Goal: Task Accomplishment & Management: Complete application form

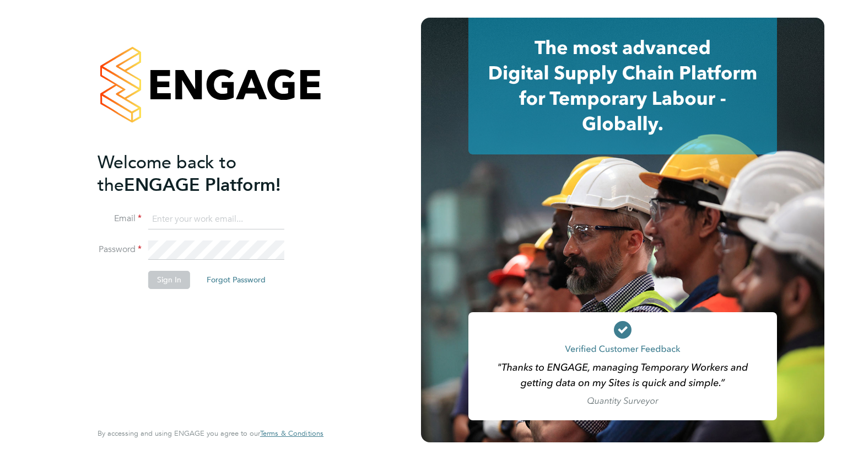
type input "tom.morgan@buildrec.com"
click at [151, 275] on button "Sign In" at bounding box center [169, 280] width 42 height 18
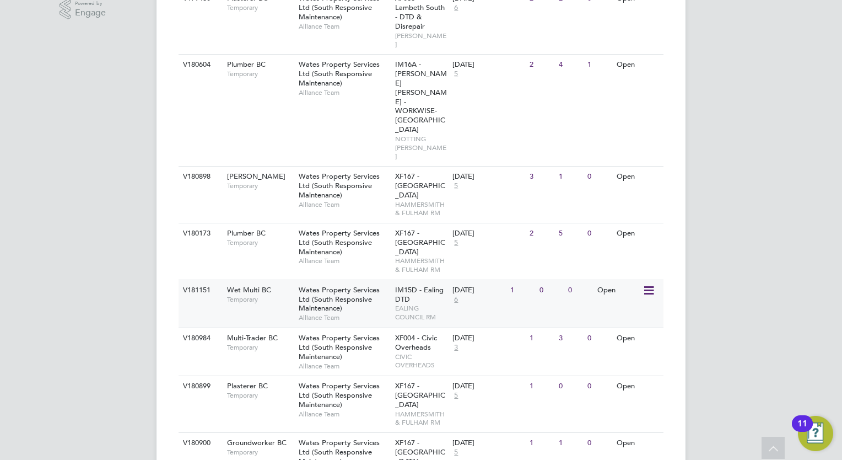
scroll to position [331, 0]
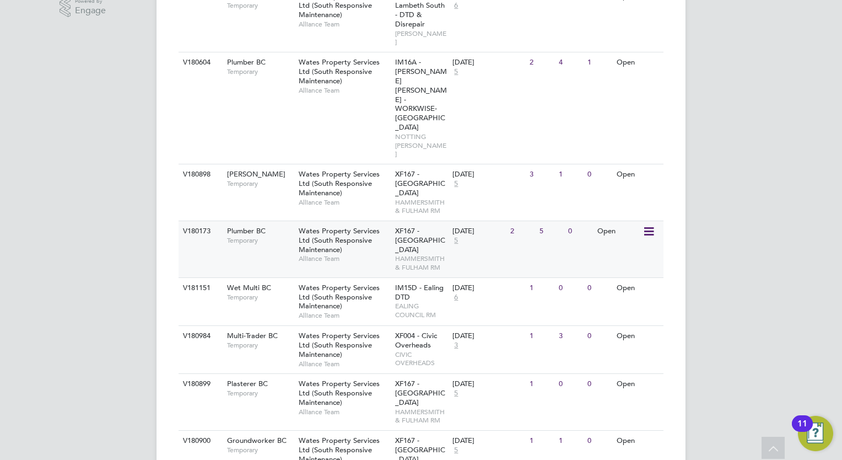
click at [324, 226] on span "Wates Property Services Ltd (South Responsive Maintenance)" at bounding box center [339, 240] width 81 height 28
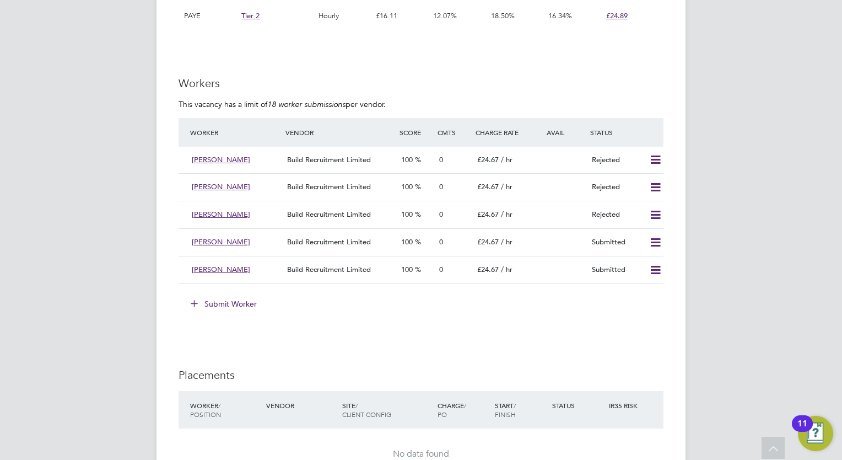
click at [234, 302] on button "Submit Worker" at bounding box center [224, 304] width 83 height 18
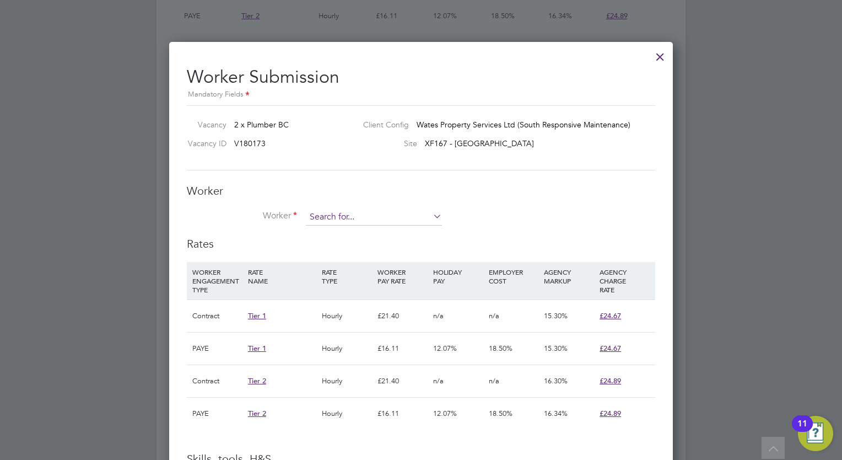
click at [409, 226] on li "Worker" at bounding box center [421, 223] width 469 height 28
click at [409, 215] on input at bounding box center [374, 217] width 136 height 17
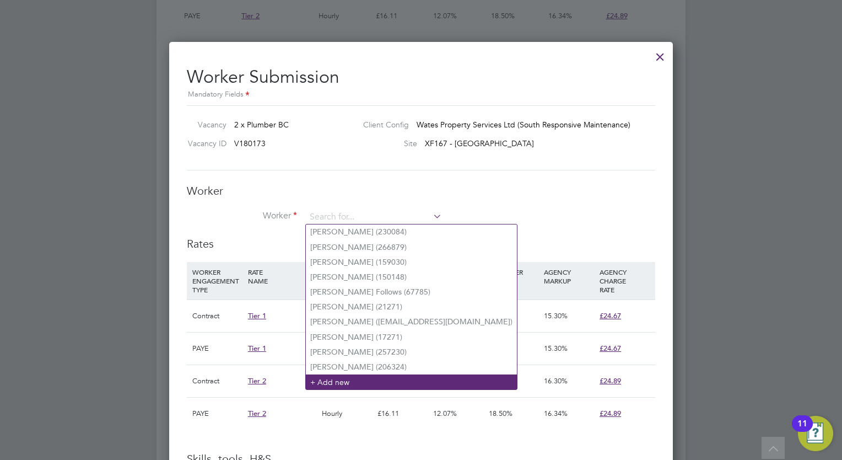
click at [344, 379] on li "+ Add new" at bounding box center [411, 381] width 211 height 15
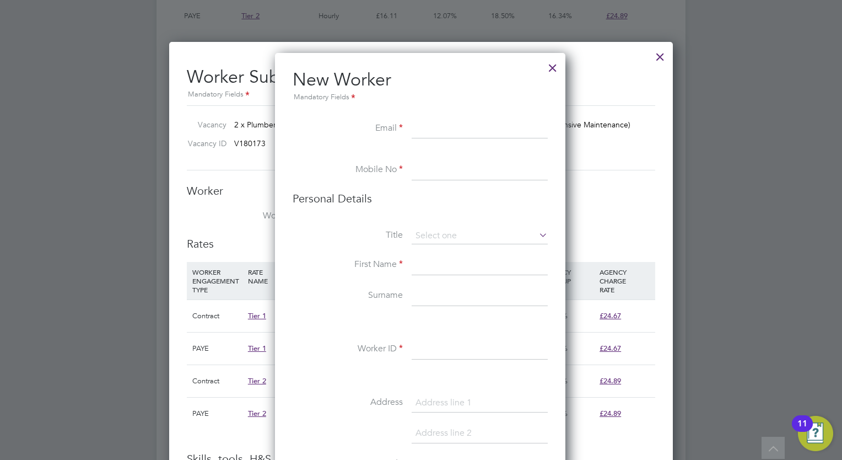
paste input "spottedray@hotmail.com"
type input "spottedray@hotmail.com"
click at [473, 167] on input at bounding box center [480, 170] width 136 height 20
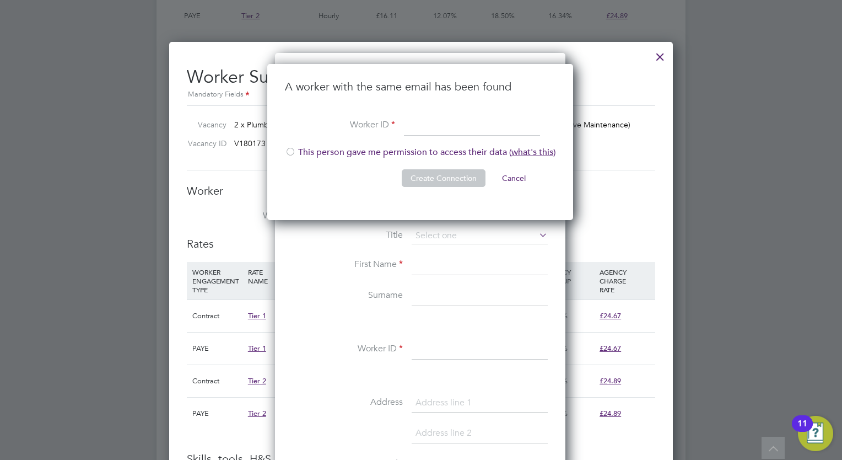
click at [291, 152] on div at bounding box center [290, 152] width 11 height 11
click at [448, 124] on input at bounding box center [472, 126] width 136 height 20
type input "222503"
click at [445, 178] on button "Create Connection" at bounding box center [444, 178] width 84 height 18
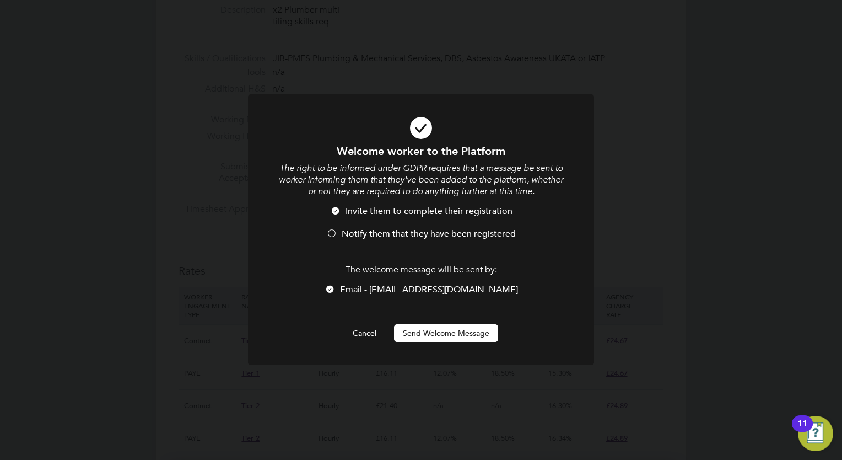
click at [431, 336] on button "Send Welcome Message" at bounding box center [446, 333] width 104 height 18
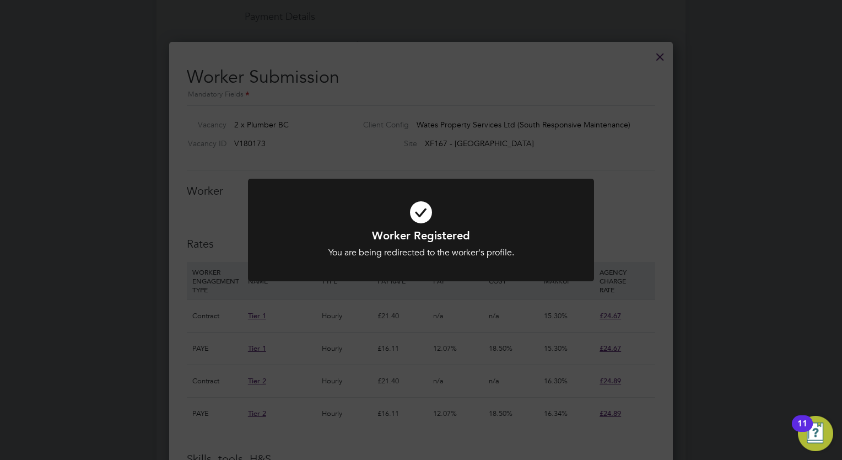
click at [476, 171] on div "Worker Registered You are being redirected to the worker's profile. Cancel Okay" at bounding box center [421, 230] width 842 height 460
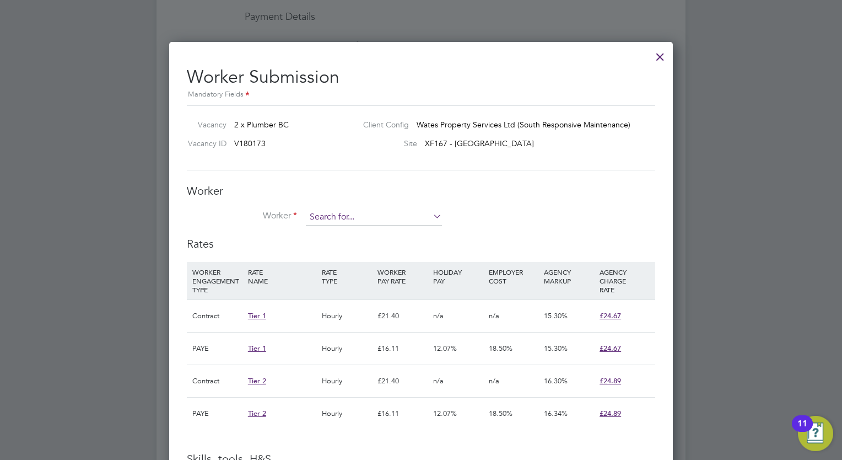
click at [392, 221] on input at bounding box center [374, 217] width 136 height 17
type input "222"
click at [378, 230] on b "22250" at bounding box center [389, 231] width 22 height 9
type input "Philip Joseph (222503)"
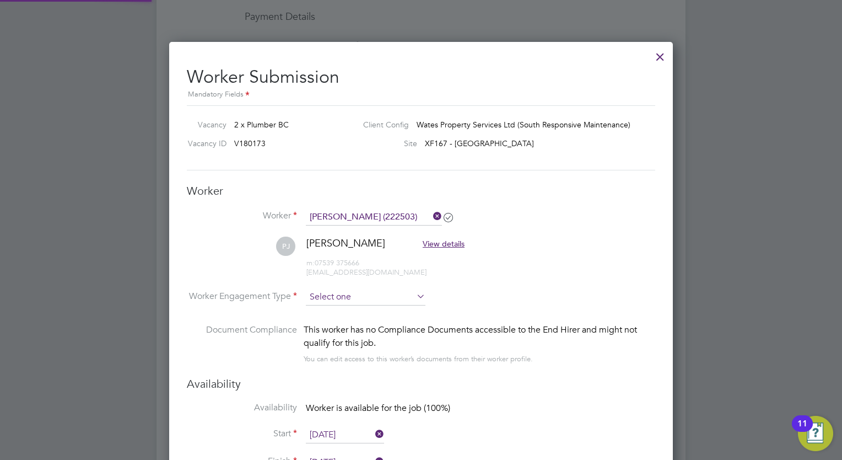
click at [355, 301] on input at bounding box center [366, 297] width 120 height 17
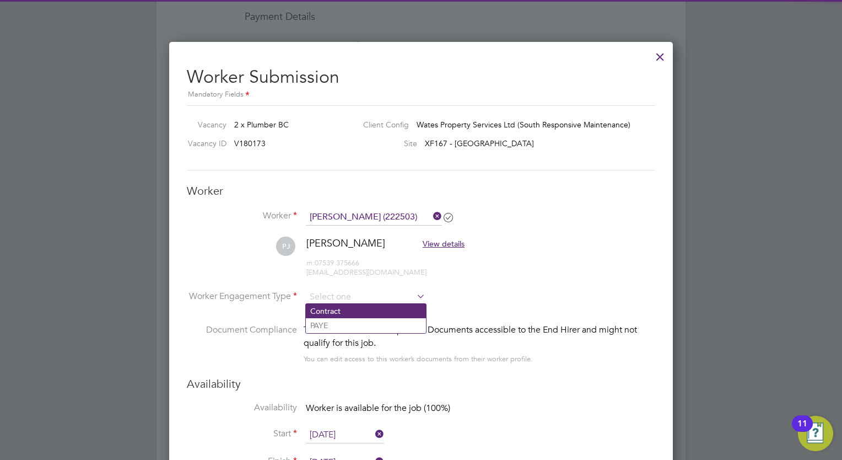
click at [345, 307] on li "Contract" at bounding box center [366, 311] width 120 height 14
type input "Contract"
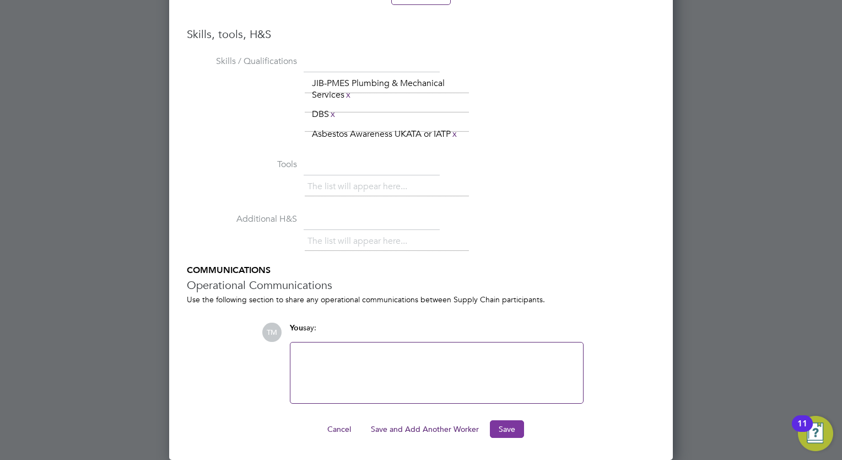
click at [494, 434] on button "Save" at bounding box center [507, 429] width 34 height 18
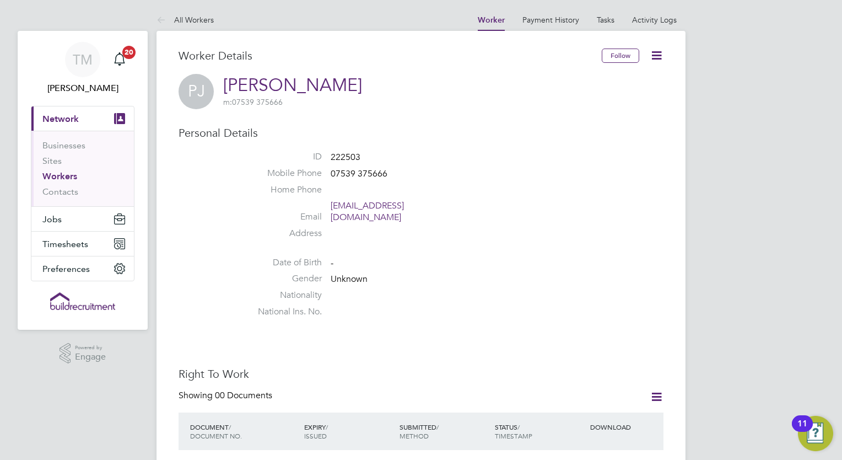
click at [73, 116] on span "Network" at bounding box center [60, 119] width 36 height 10
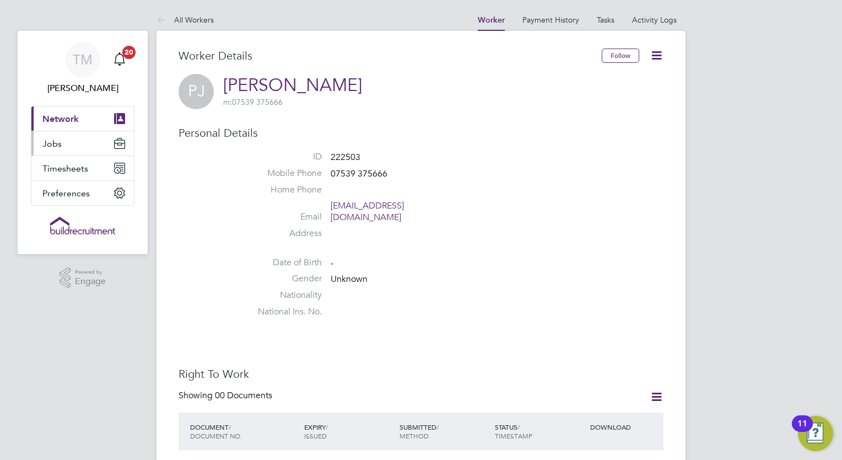
click at [56, 147] on span "Jobs" at bounding box center [51, 143] width 19 height 10
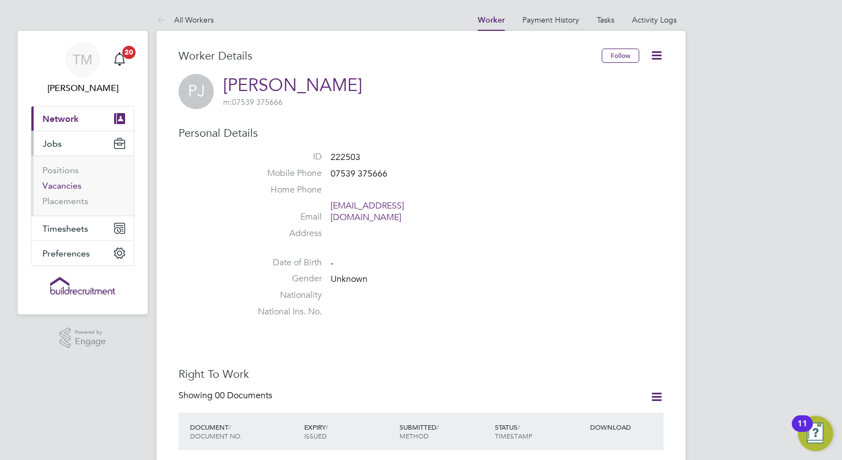
click at [59, 186] on link "Vacancies" at bounding box center [61, 185] width 39 height 10
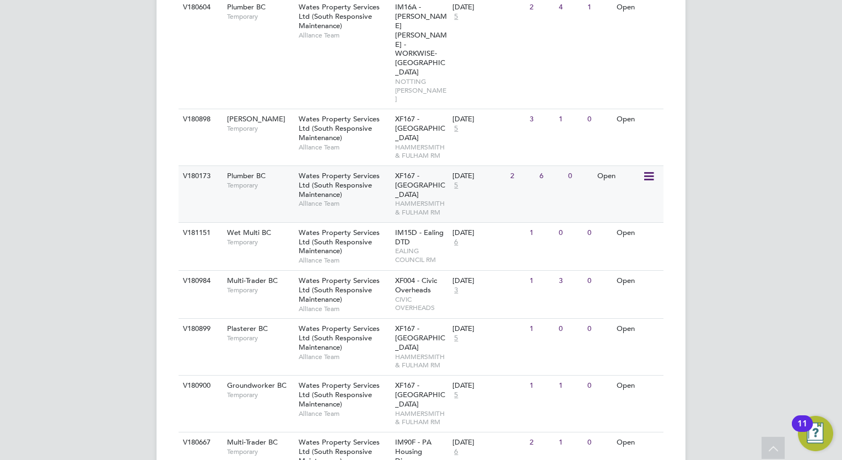
click at [296, 166] on div "Wates Property Services Ltd (South Responsive Maintenance) Alliance Team" at bounding box center [344, 189] width 96 height 47
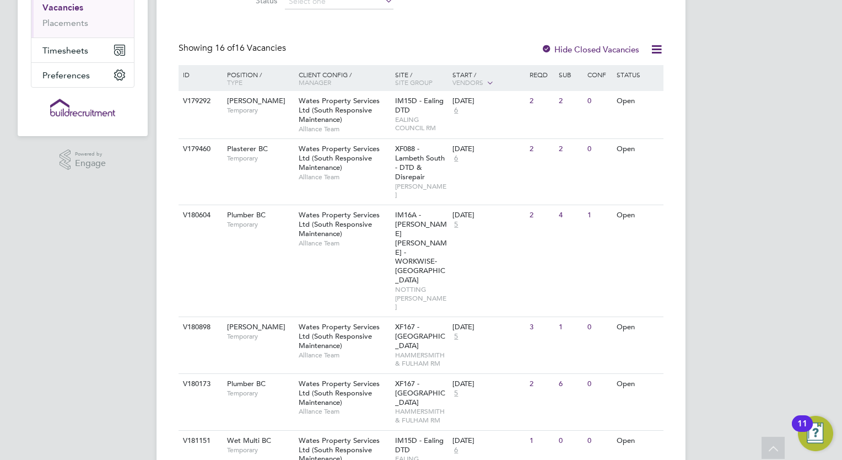
scroll to position [165, 0]
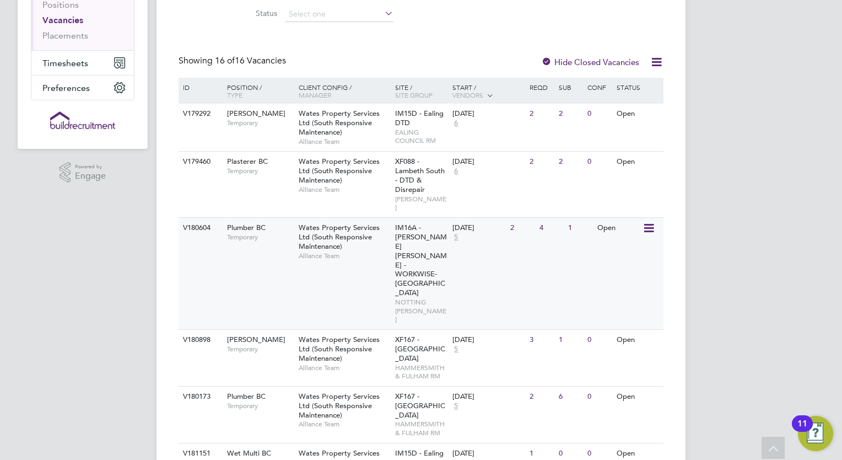
click at [387, 238] on div "Wates Property Services Ltd (South Responsive Maintenance) Alliance Team" at bounding box center [344, 241] width 96 height 47
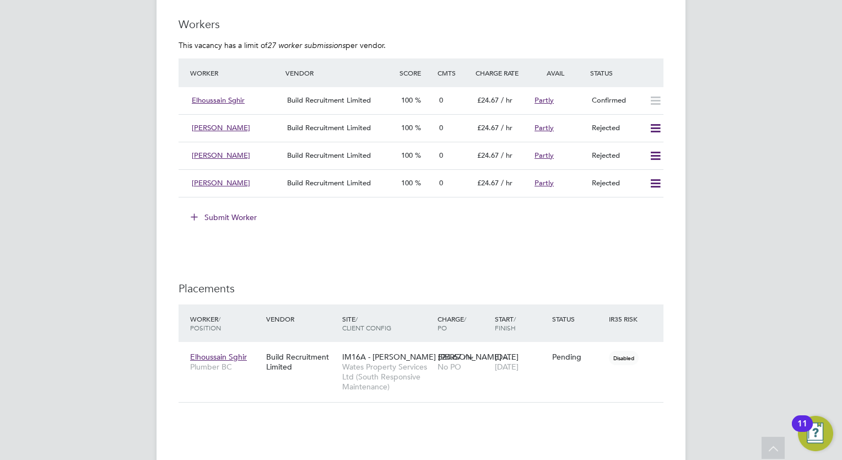
click at [218, 215] on button "Submit Worker" at bounding box center [224, 217] width 83 height 18
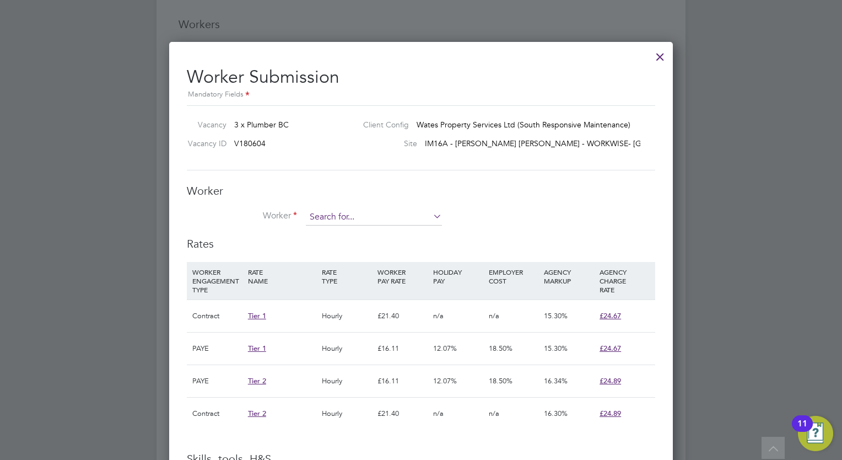
click at [341, 211] on input at bounding box center [374, 217] width 136 height 17
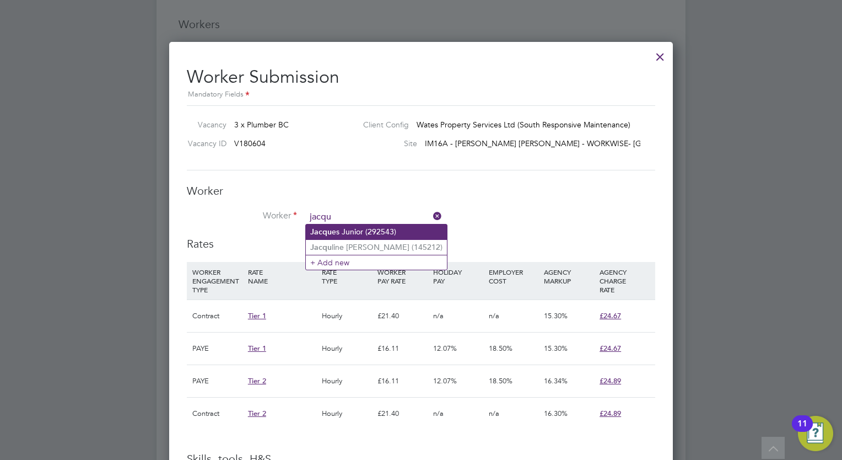
click at [364, 230] on li "Jacqu es Junior (292543)" at bounding box center [376, 231] width 141 height 15
type input "Jacques Junior (292543)"
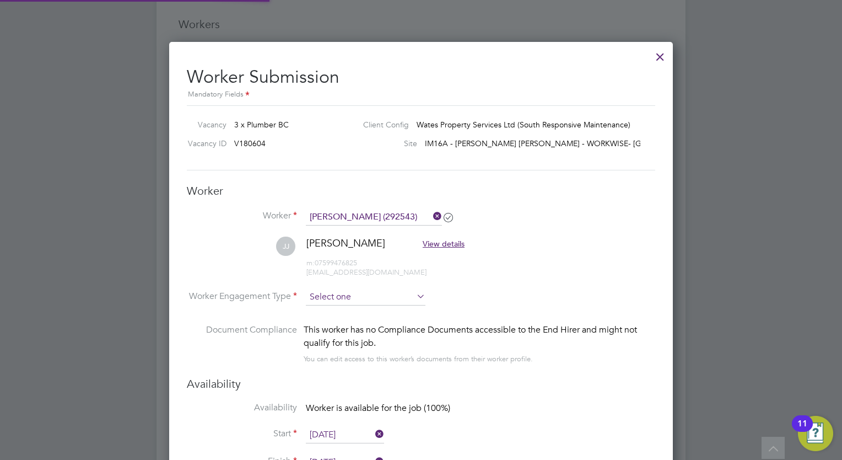
click at [353, 292] on input at bounding box center [366, 297] width 120 height 17
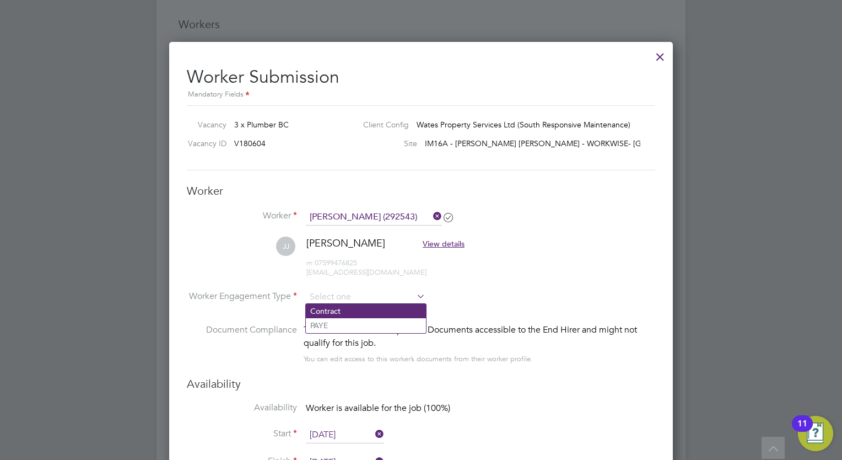
click at [337, 309] on li "Contract" at bounding box center [366, 311] width 120 height 14
type input "Contract"
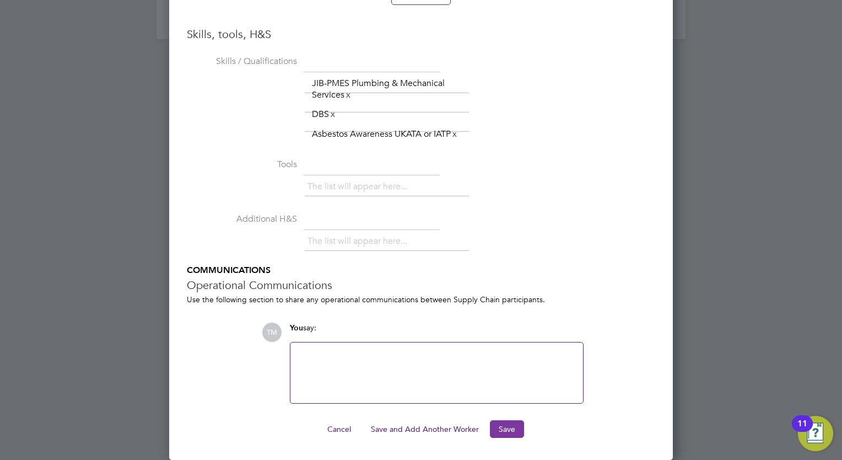
click at [500, 423] on button "Save" at bounding box center [507, 429] width 34 height 18
